Goal: Communication & Community: Share content

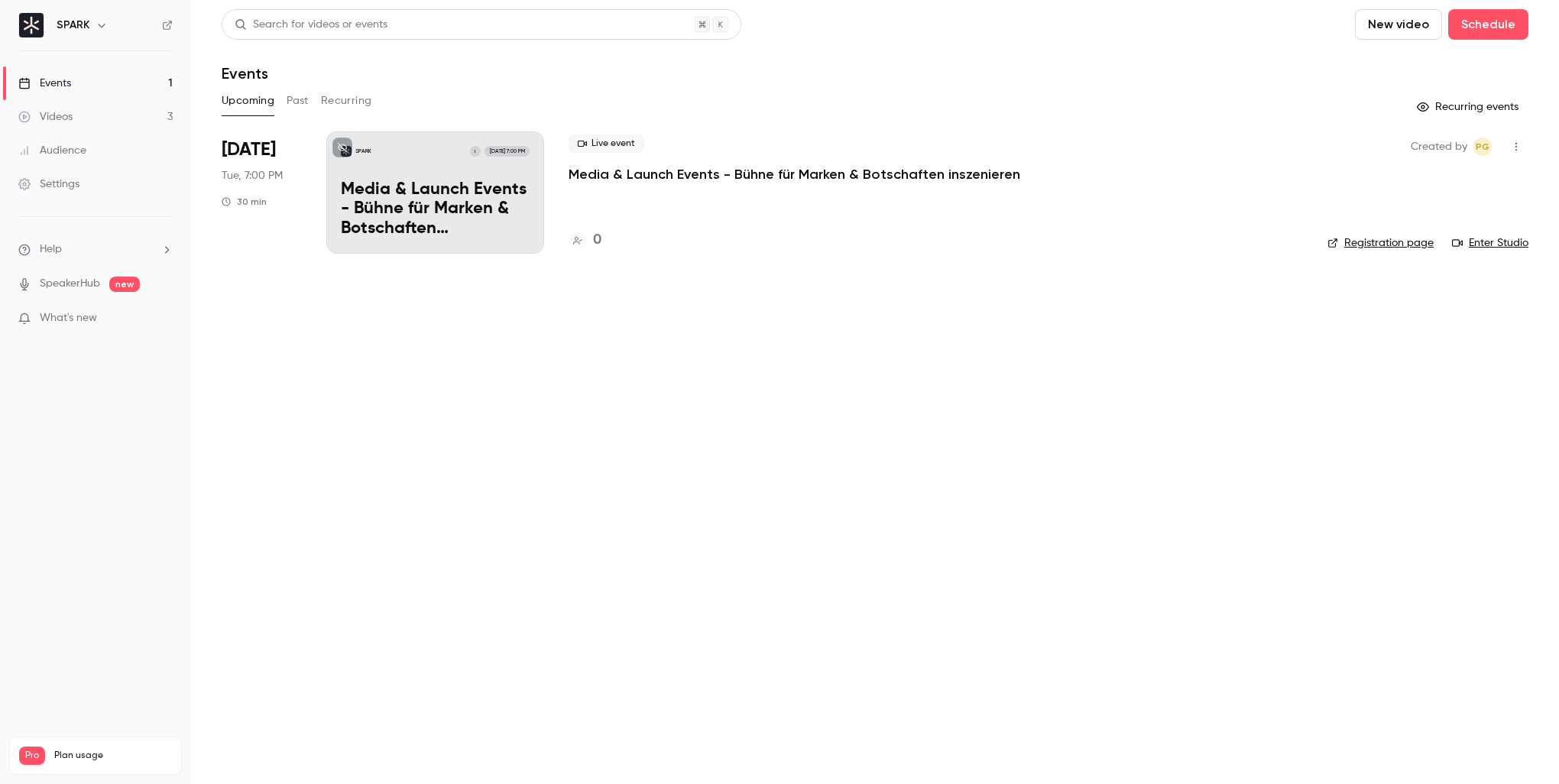
click at [1513, 145] on icon "button" at bounding box center [1516, 147] width 12 height 11
drag, startPoint x: 1452, startPoint y: 222, endPoint x: 1460, endPoint y: 196, distance: 27.2
click at [1460, 196] on ul "Share Invite to Studio Duplicate Delete" at bounding box center [1445, 245] width 165 height 159
click at [1460, 196] on li "Share" at bounding box center [1445, 185] width 165 height 40
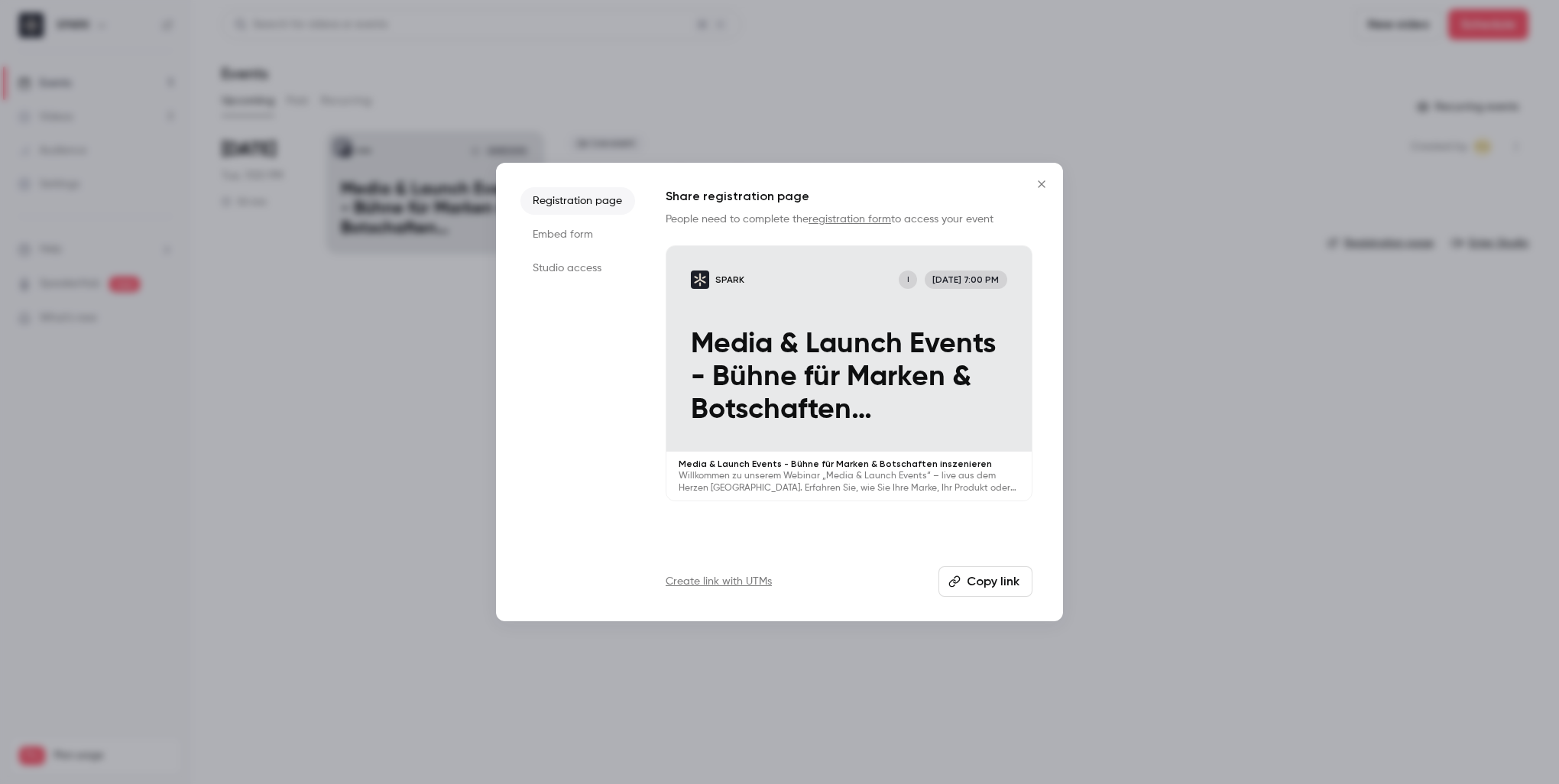
click at [975, 582] on button "Copy link" at bounding box center [985, 581] width 94 height 30
click at [1041, 181] on icon "Close" at bounding box center [1041, 184] width 18 height 12
